Goal: Browse casually

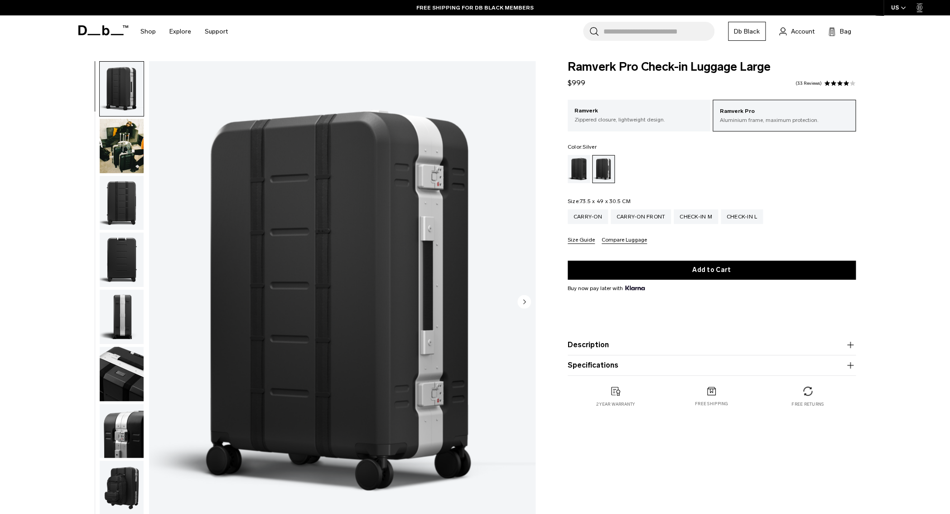
click at [122, 132] on img "button" at bounding box center [122, 146] width 44 height 54
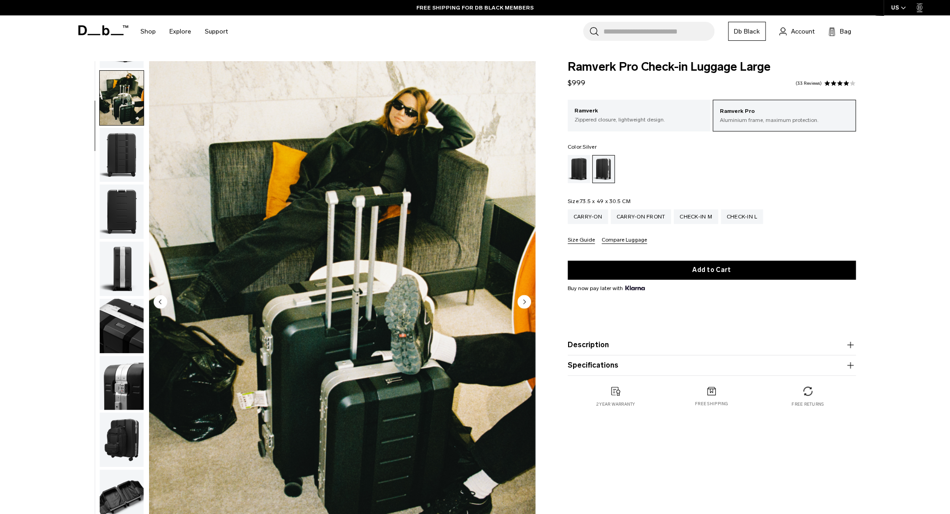
scroll to position [48, 0]
click at [119, 135] on img "button" at bounding box center [122, 154] width 44 height 54
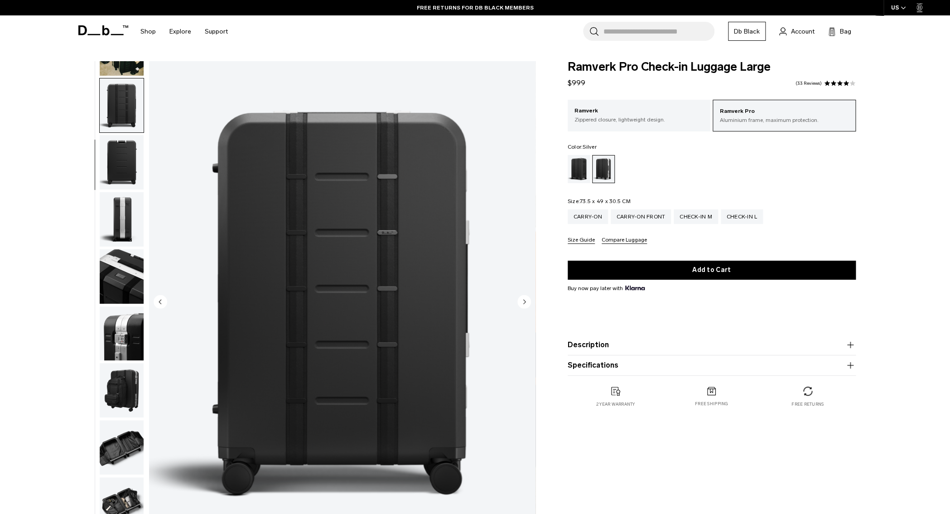
click at [114, 192] on img "button" at bounding box center [122, 219] width 44 height 54
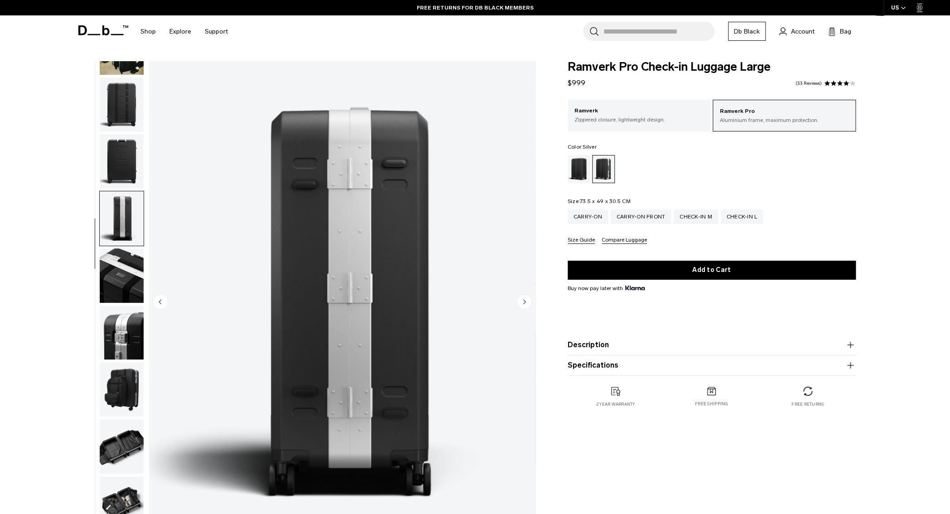
scroll to position [99, 0]
click at [120, 248] on img "button" at bounding box center [122, 275] width 44 height 54
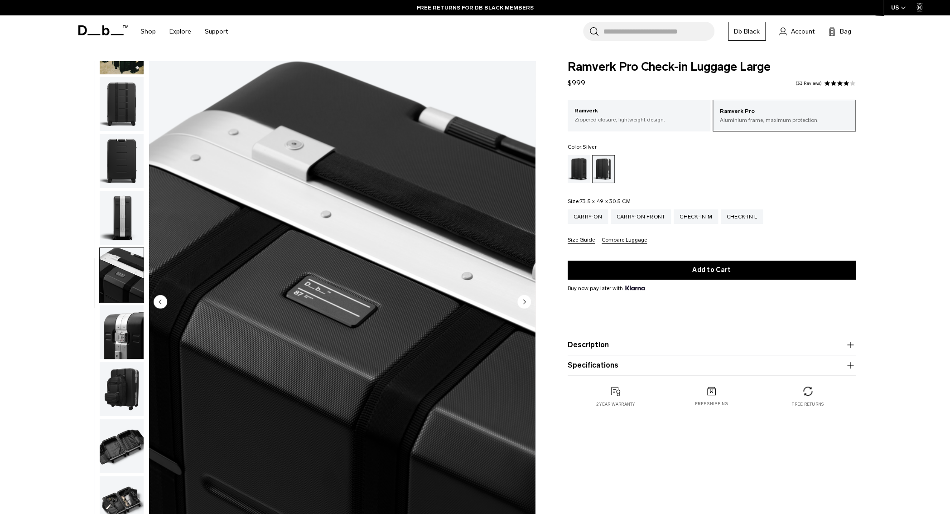
click at [116, 305] on img "button" at bounding box center [122, 332] width 44 height 54
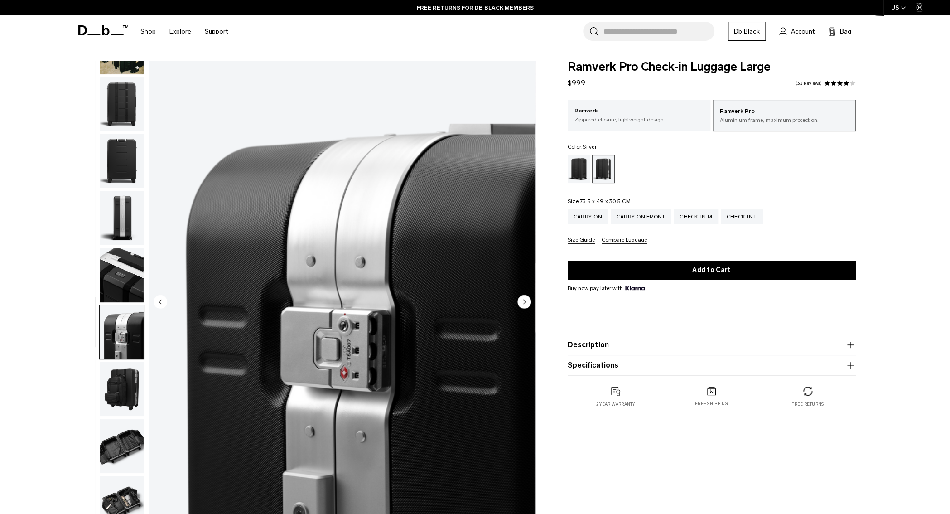
click at [114, 361] on img "button" at bounding box center [122, 388] width 44 height 54
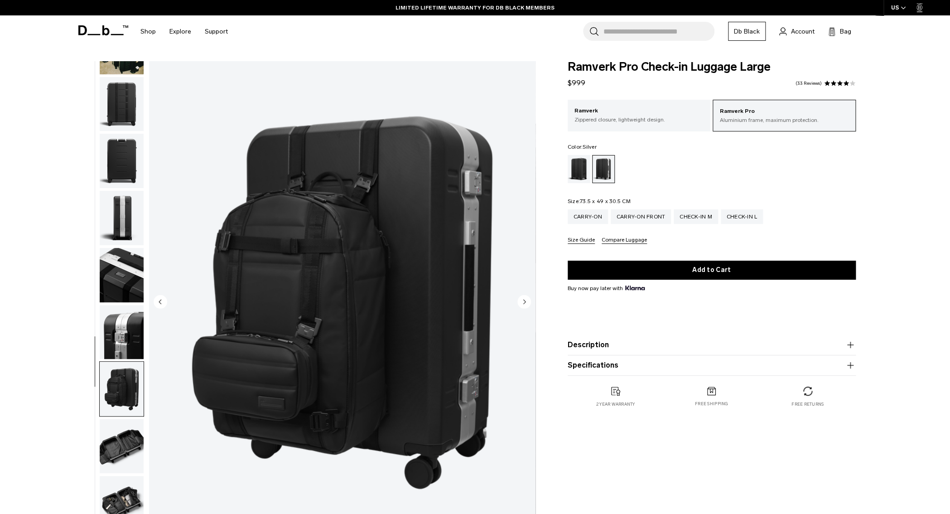
click at [118, 419] on img "button" at bounding box center [122, 446] width 44 height 54
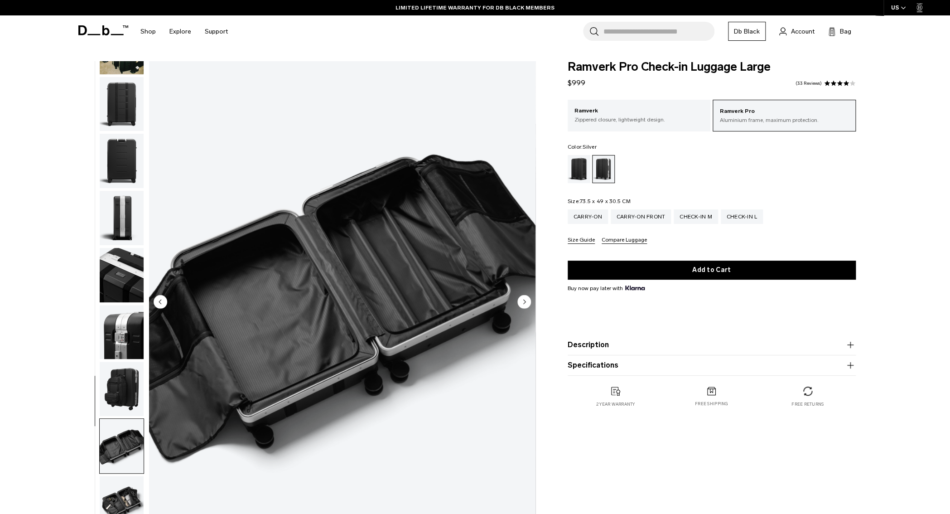
click at [116, 476] on img "button" at bounding box center [122, 503] width 44 height 54
